Goal: Information Seeking & Learning: Learn about a topic

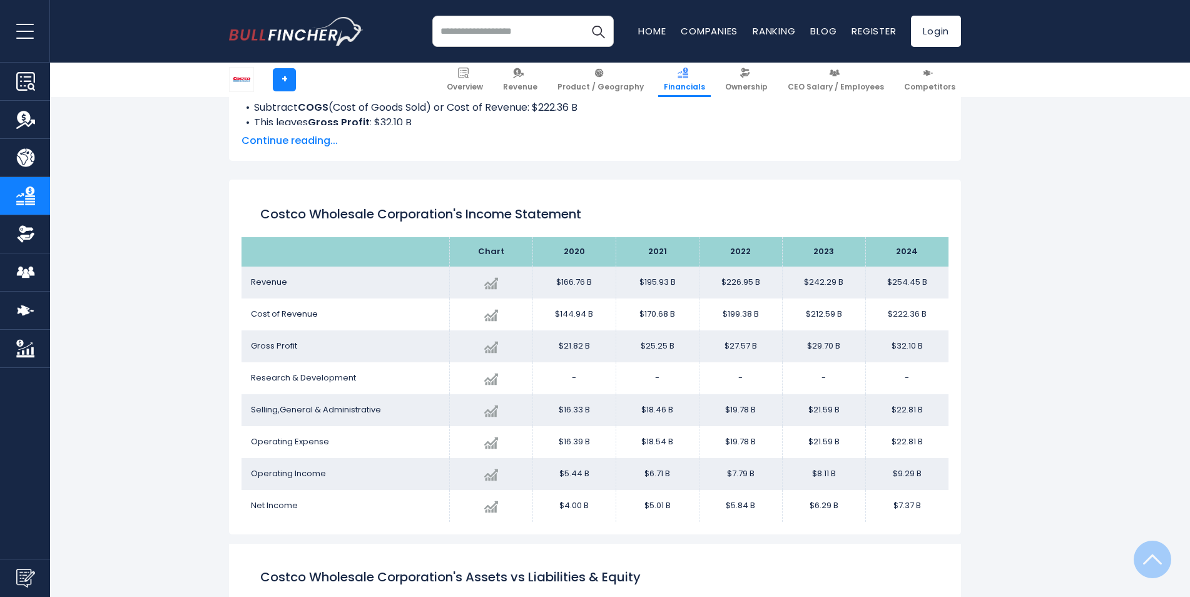
scroll to position [678, 0]
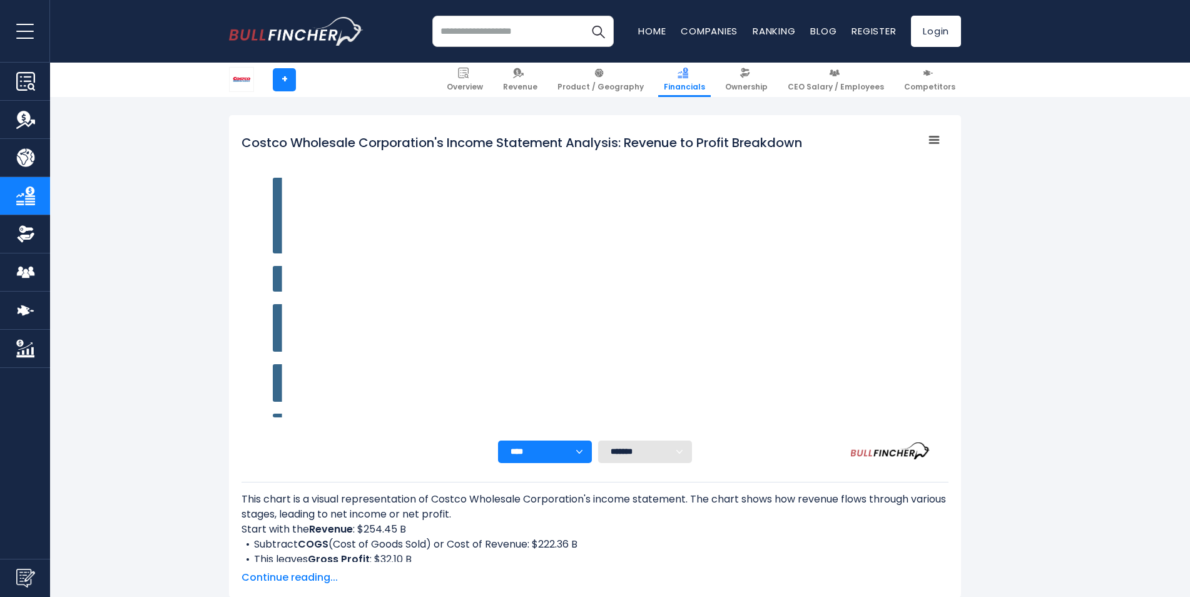
scroll to position [176, 0]
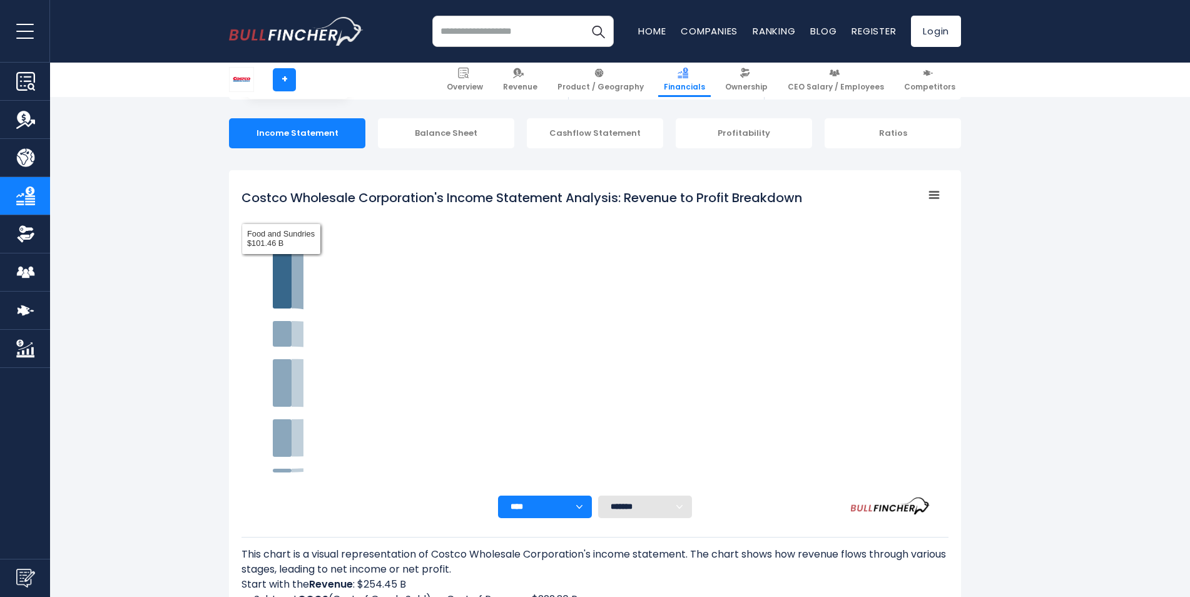
scroll to position [176, 0]
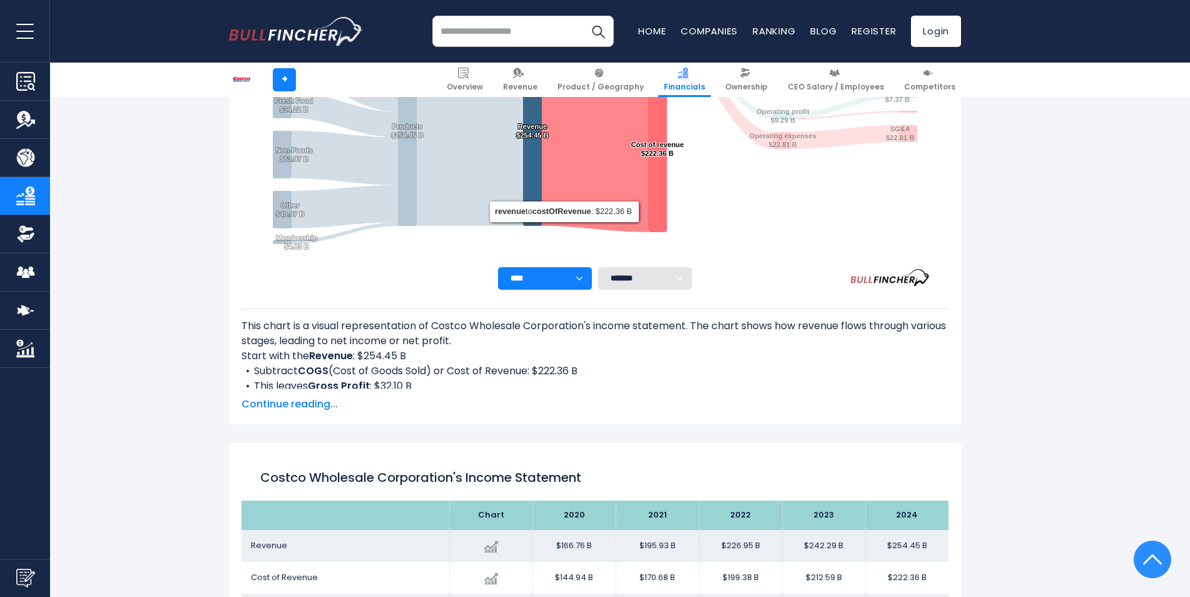
scroll to position [364, 0]
